Goal: Task Accomplishment & Management: Use online tool/utility

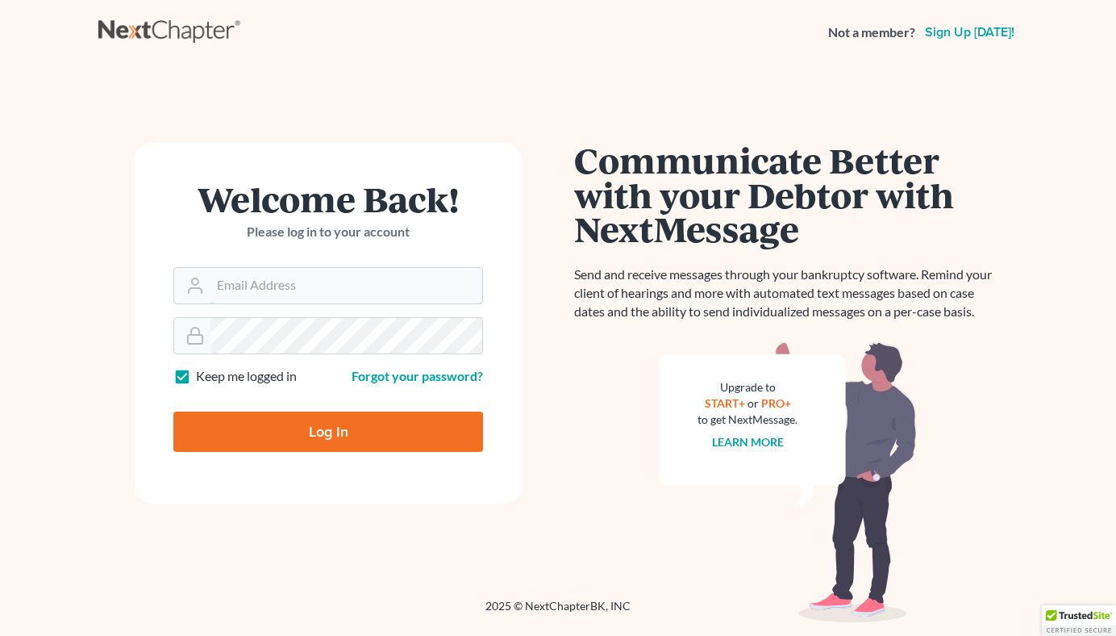
type input "[PERSON_NAME][EMAIL_ADDRESS][DOMAIN_NAME]"
click at [207, 429] on input "Log In" at bounding box center [328, 431] width 310 height 40
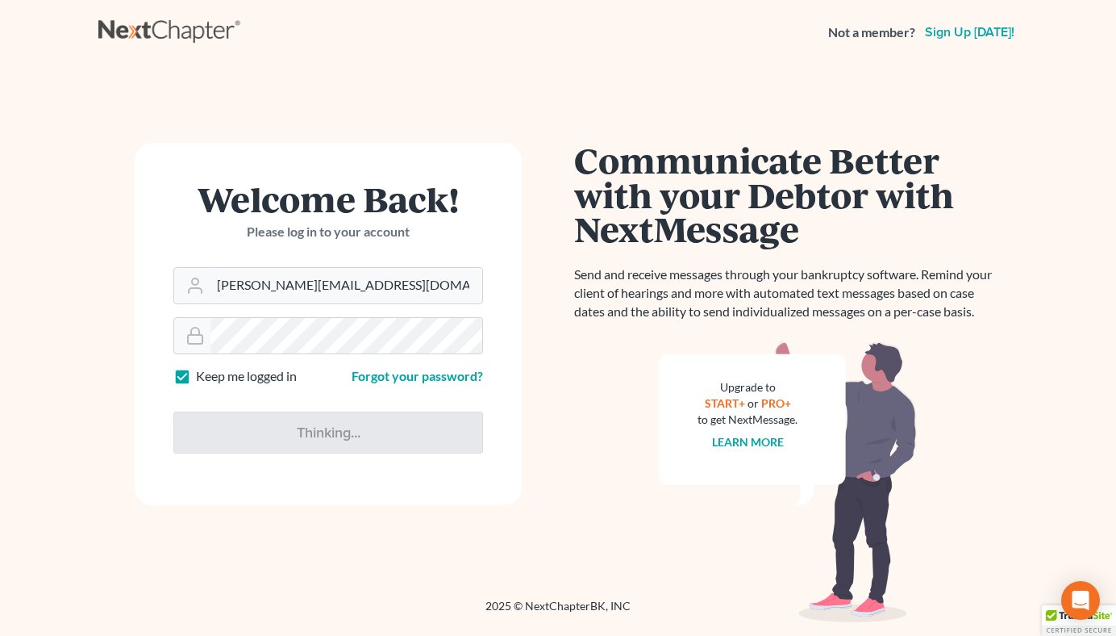
type input "Thinking..."
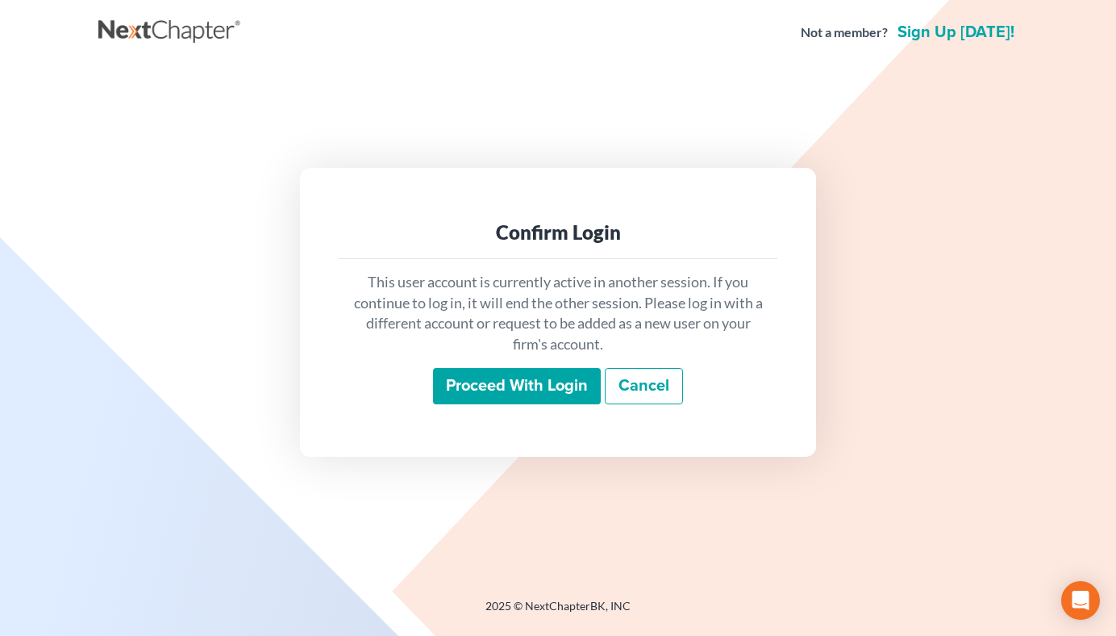
click at [555, 390] on input "Proceed with login" at bounding box center [517, 386] width 168 height 37
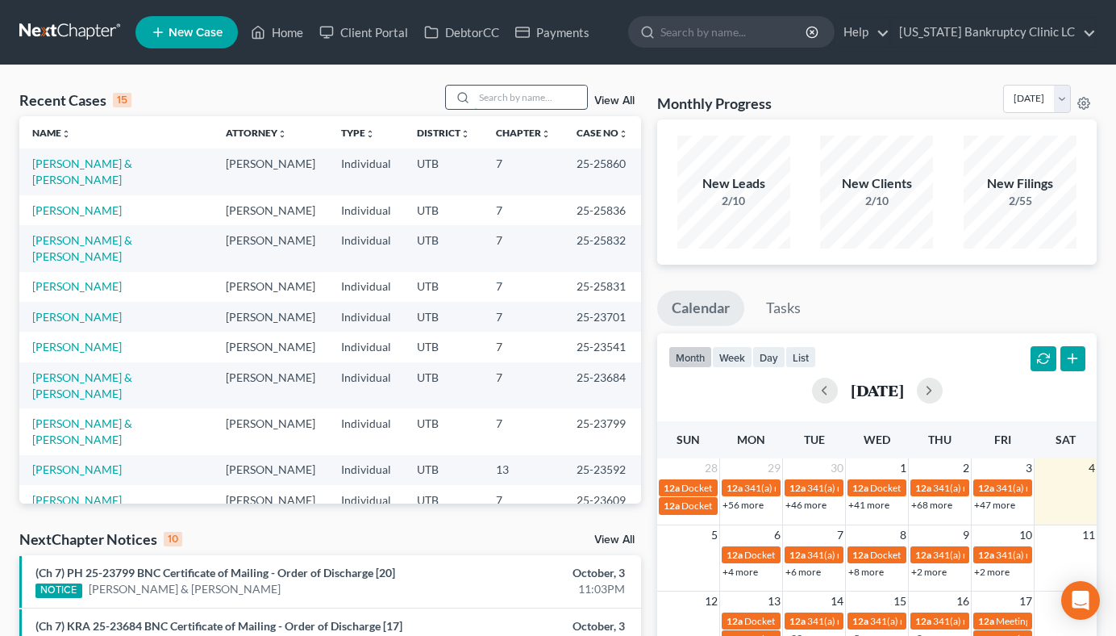
click at [504, 92] on input "search" at bounding box center [530, 97] width 113 height 23
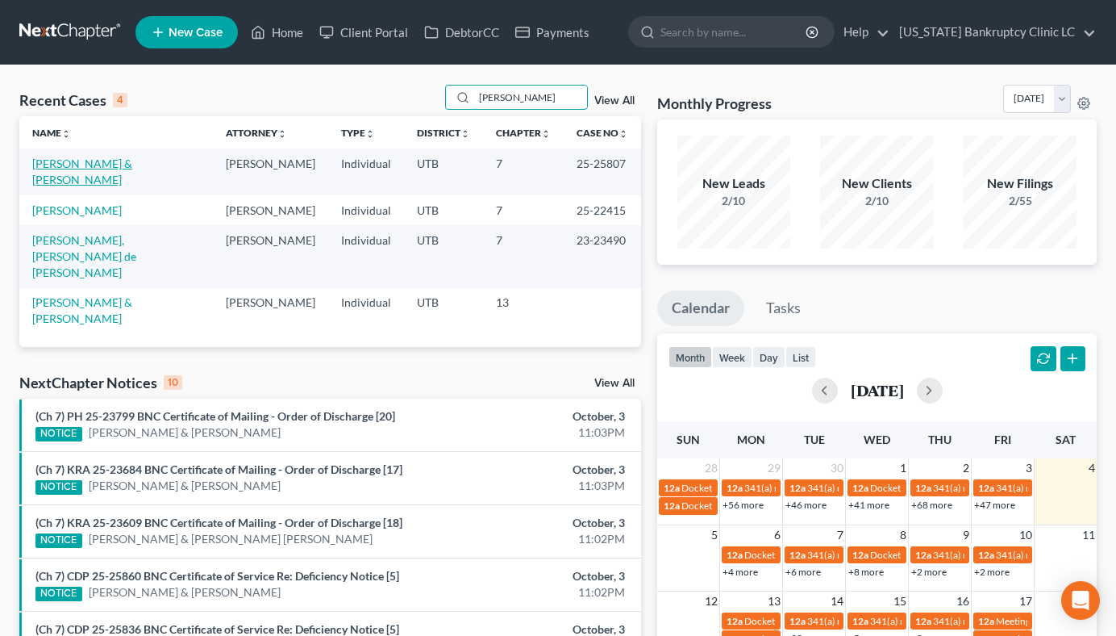
type input "hernandez"
click at [132, 158] on link "Hernandez, Daniel & Teresa" at bounding box center [82, 171] width 100 height 30
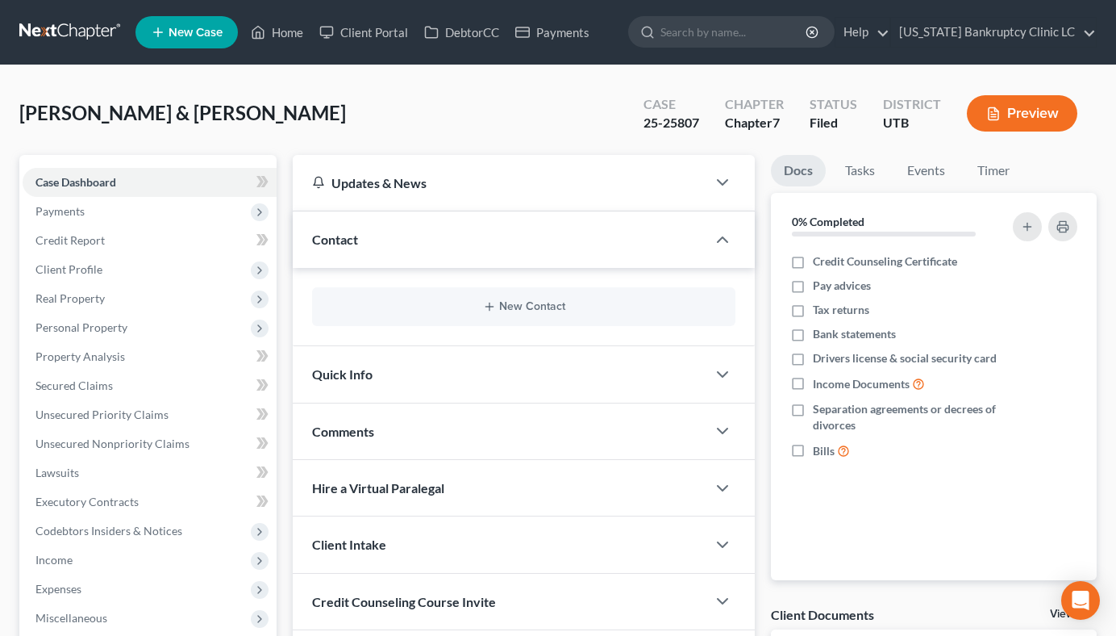
click at [316, 227] on div "Contact" at bounding box center [500, 239] width 414 height 56
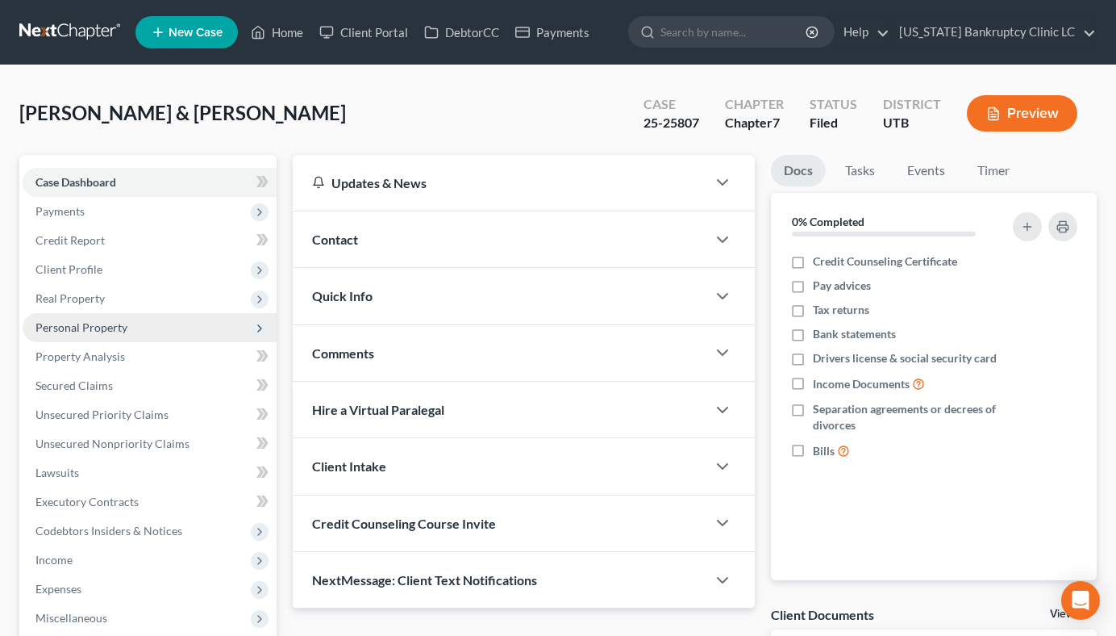
click at [140, 336] on span "Personal Property" at bounding box center [150, 327] width 254 height 29
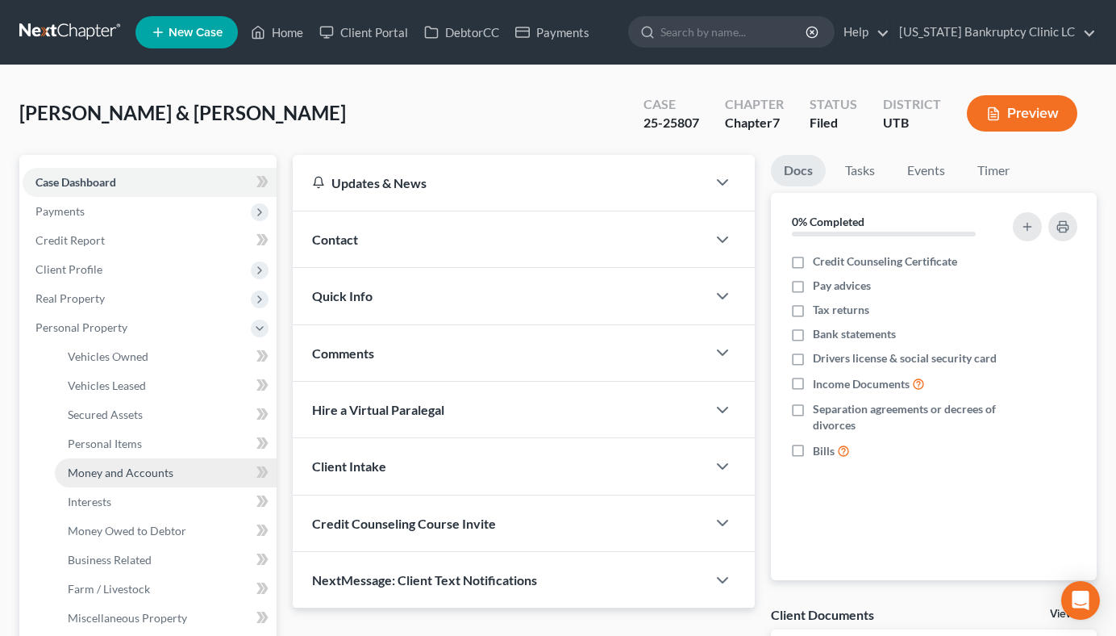
click at [176, 475] on link "Money and Accounts" at bounding box center [166, 472] width 222 height 29
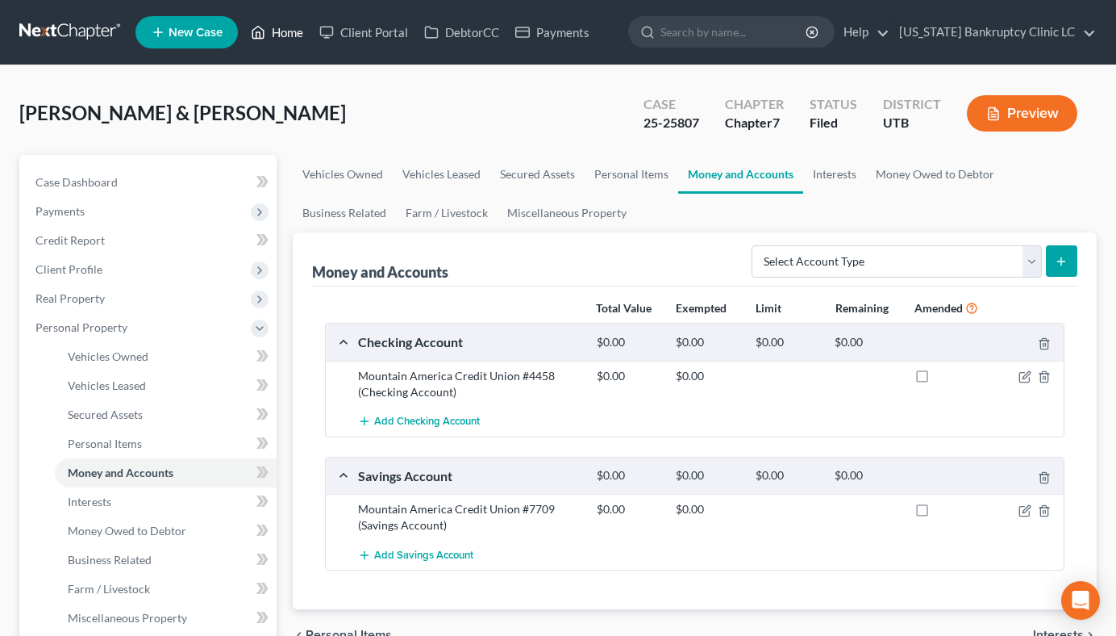
click at [274, 35] on link "Home" at bounding box center [277, 32] width 69 height 29
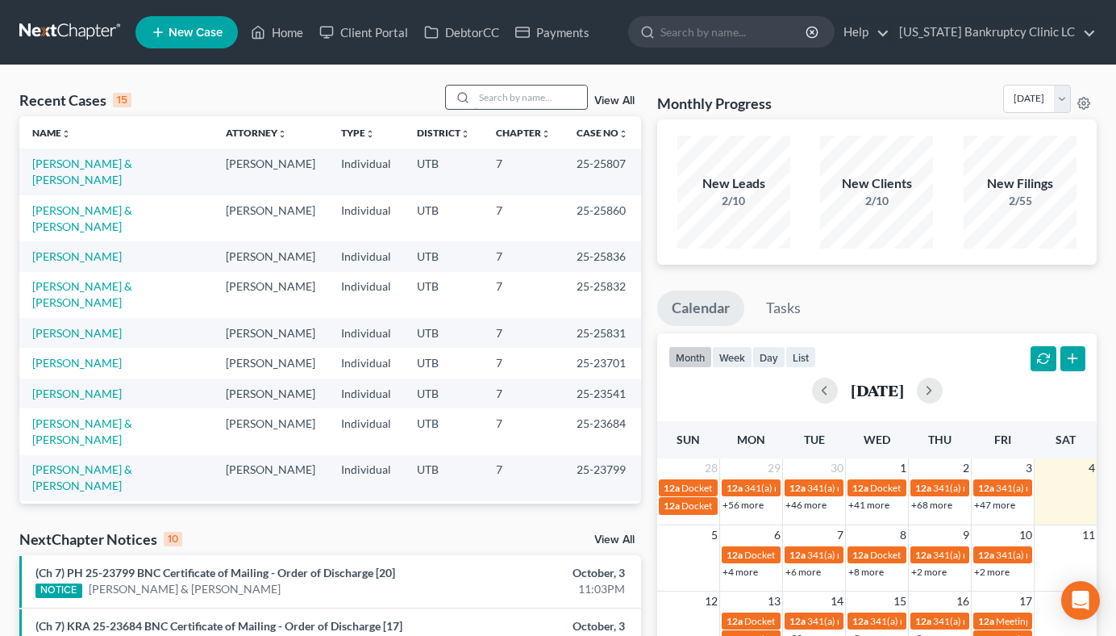
click at [497, 96] on input "search" at bounding box center [530, 97] width 113 height 23
type input "perry"
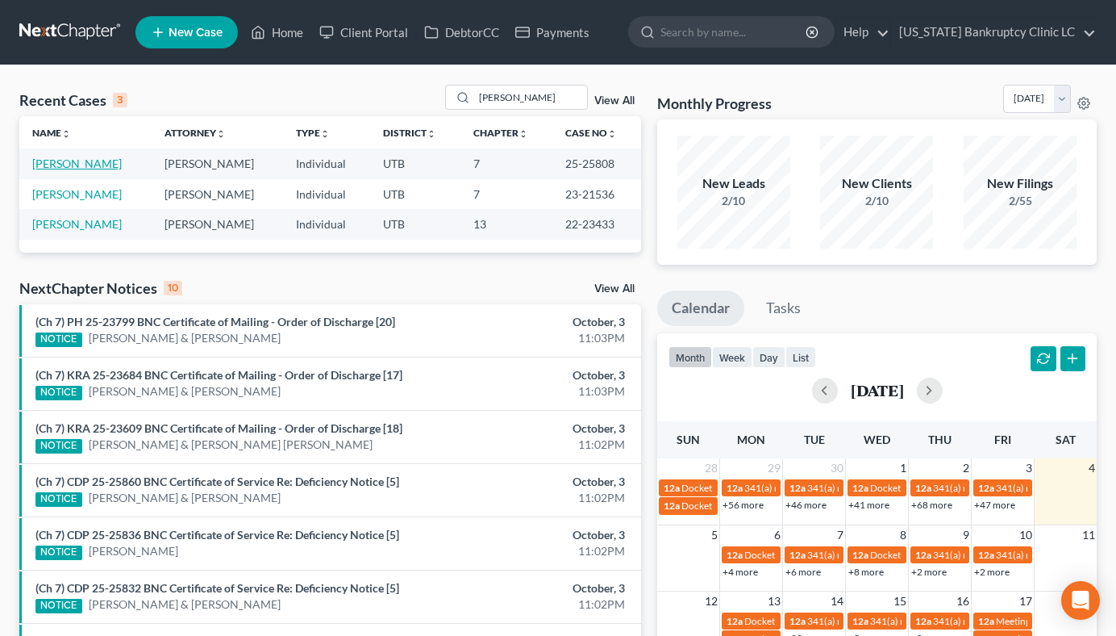
click at [81, 166] on link "Perry, Kelvin" at bounding box center [77, 163] width 90 height 14
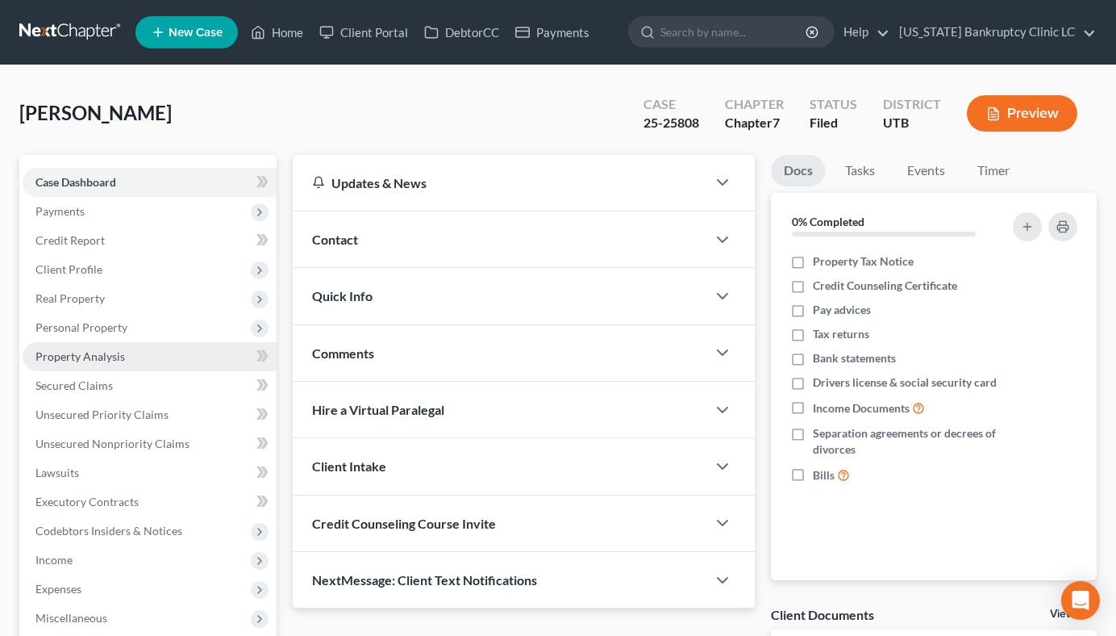
scroll to position [251, 0]
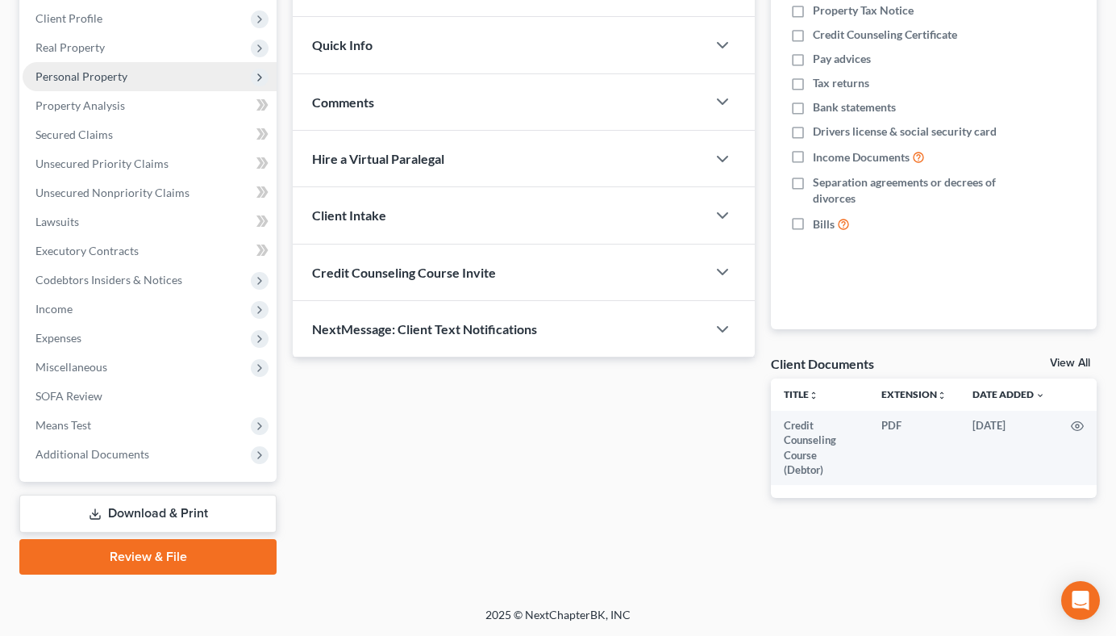
click at [198, 78] on span "Personal Property" at bounding box center [150, 76] width 254 height 29
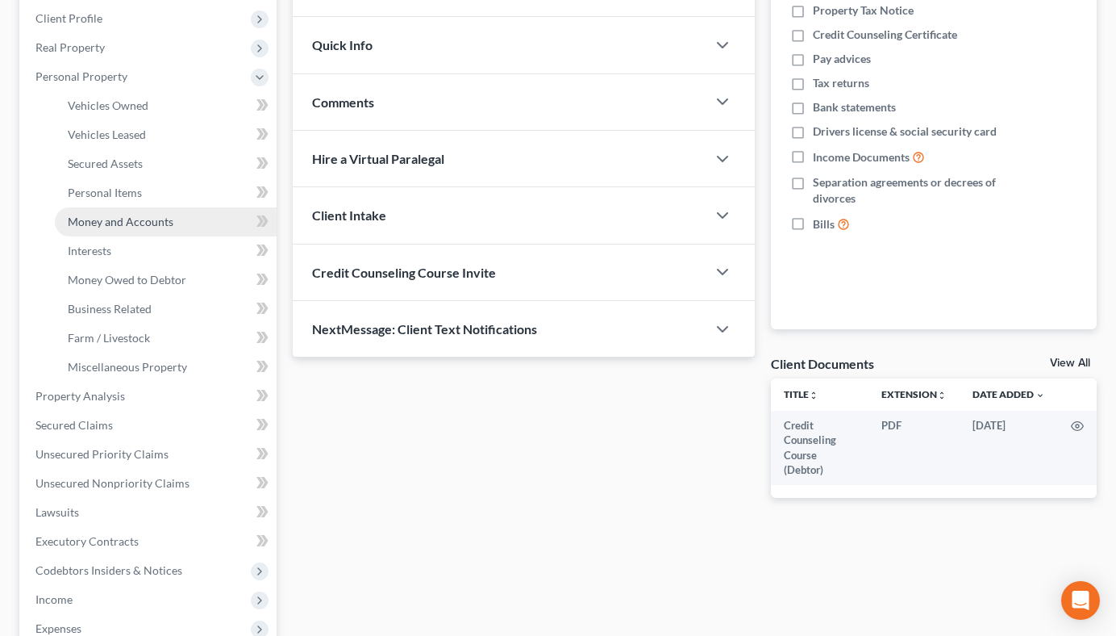
click at [179, 211] on link "Money and Accounts" at bounding box center [166, 221] width 222 height 29
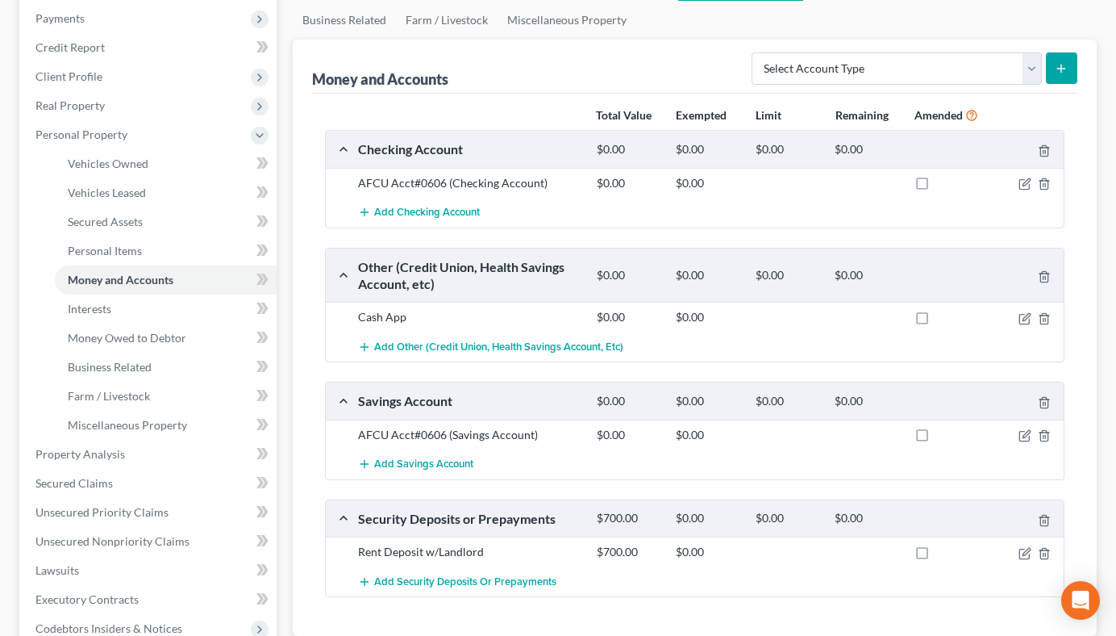
scroll to position [214, 0]
